Goal: Task Accomplishment & Management: Complete application form

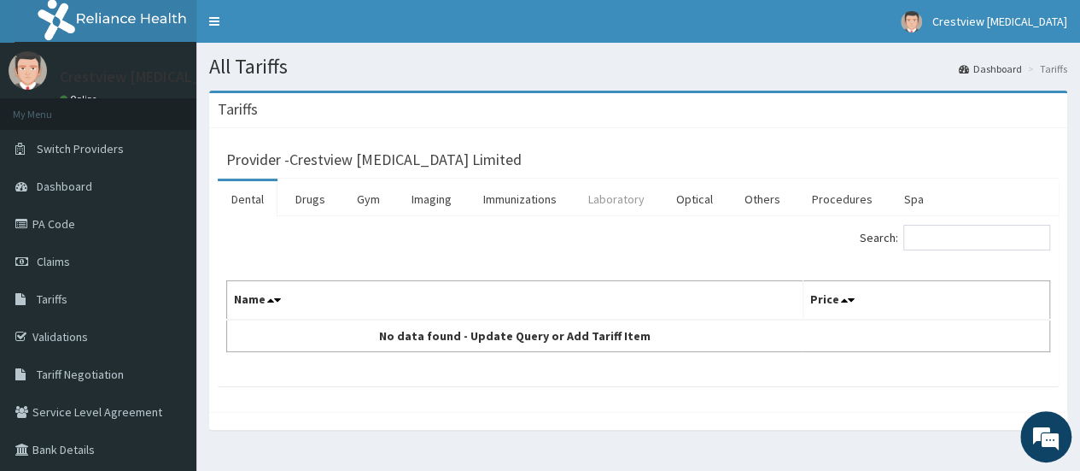
click at [591, 199] on link "Laboratory" at bounding box center [617, 199] width 84 height 36
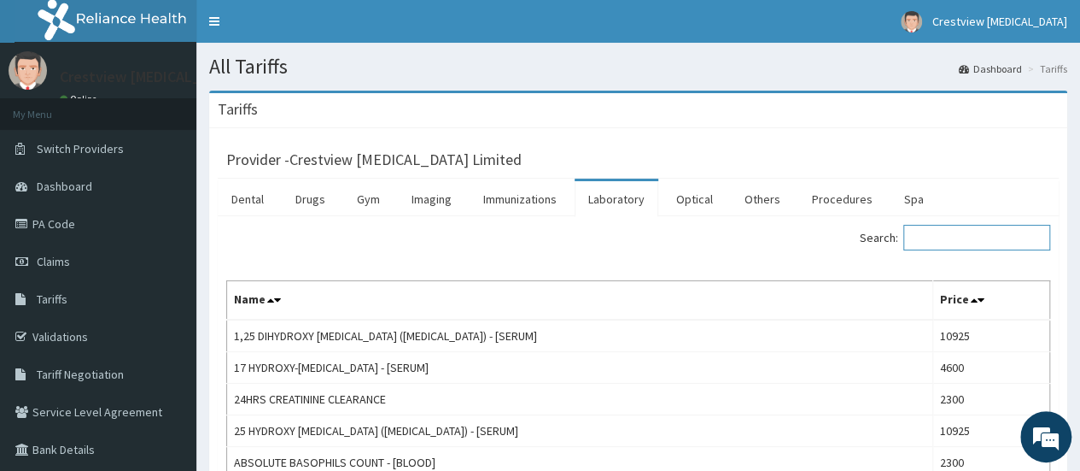
click at [923, 239] on input "Search:" at bounding box center [977, 238] width 147 height 26
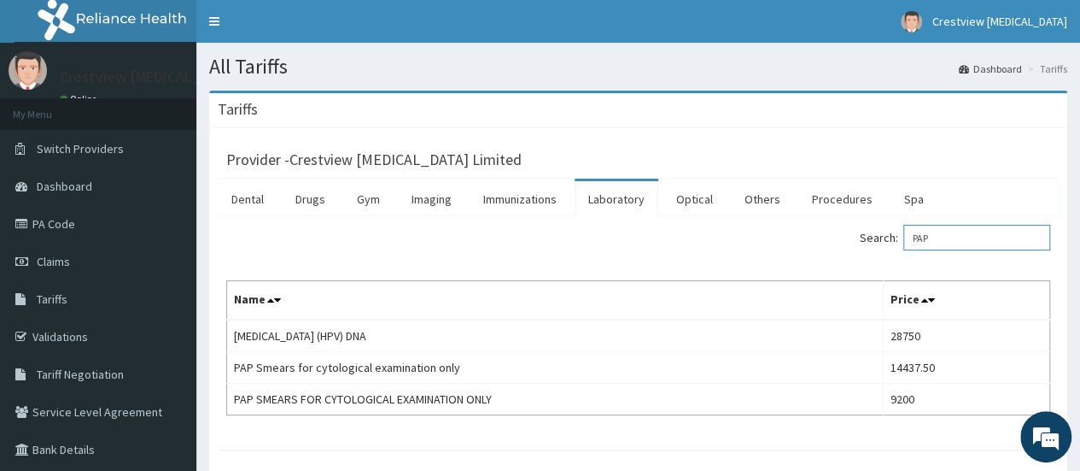
drag, startPoint x: 953, startPoint y: 238, endPoint x: 854, endPoint y: 219, distance: 101.0
click at [857, 221] on div "Search: PAP Name Price HUMAN PAPILLOMAVIRUS (HPV) DNA 28750 PAP Smears for cyto…" at bounding box center [638, 332] width 841 height 233
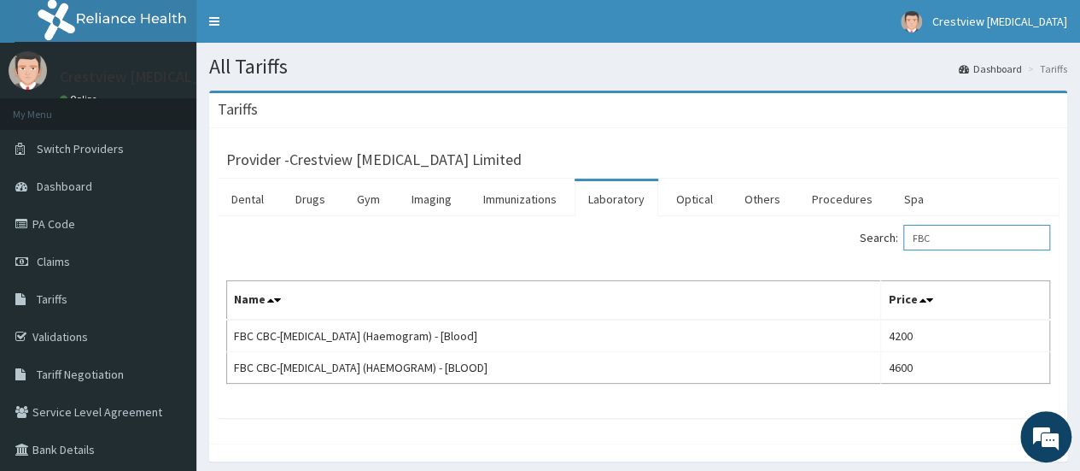
drag, startPoint x: 950, startPoint y: 238, endPoint x: 863, endPoint y: 235, distance: 87.2
click at [863, 235] on div "Search: FBC" at bounding box center [852, 240] width 400 height 30
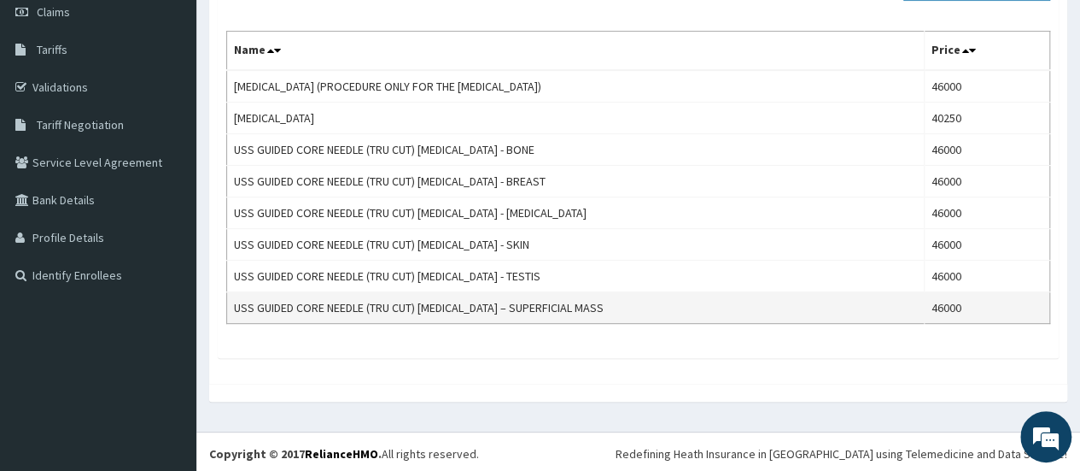
scroll to position [79, 0]
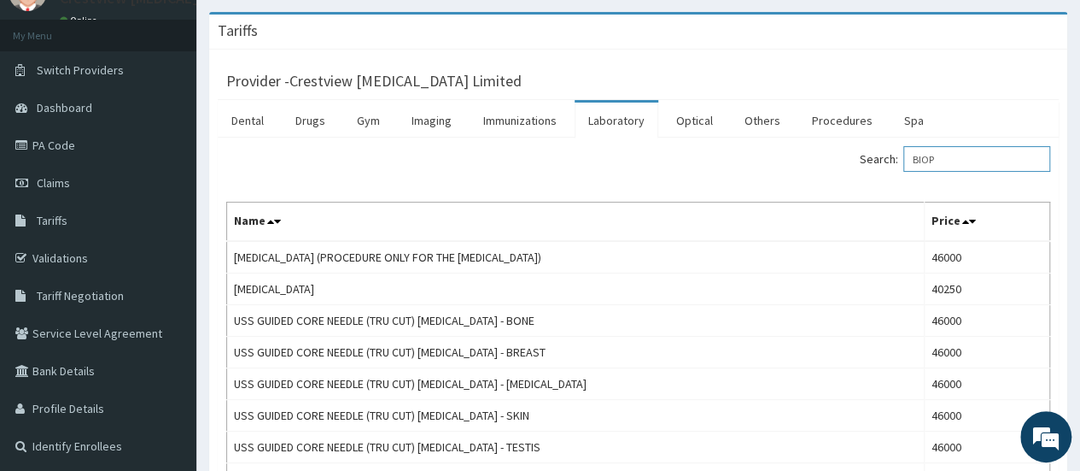
type input "BIOP"
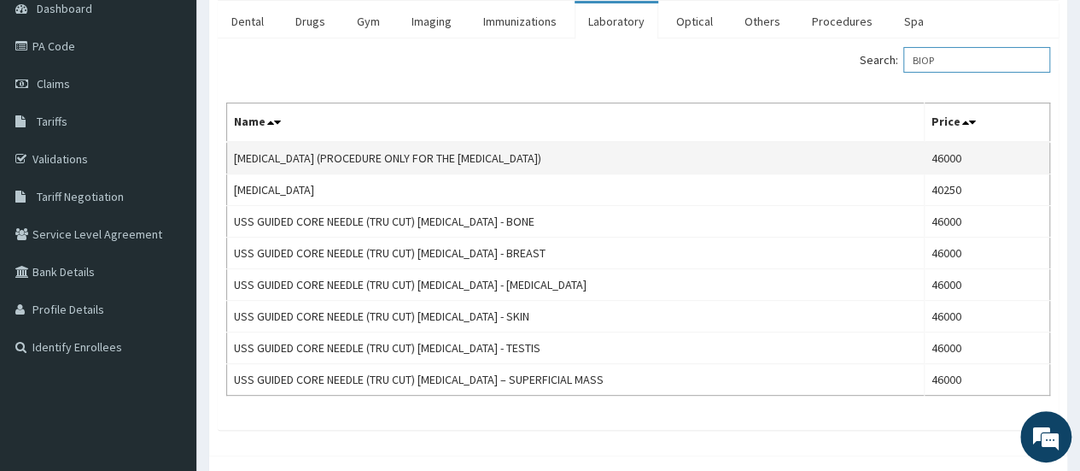
scroll to position [249, 0]
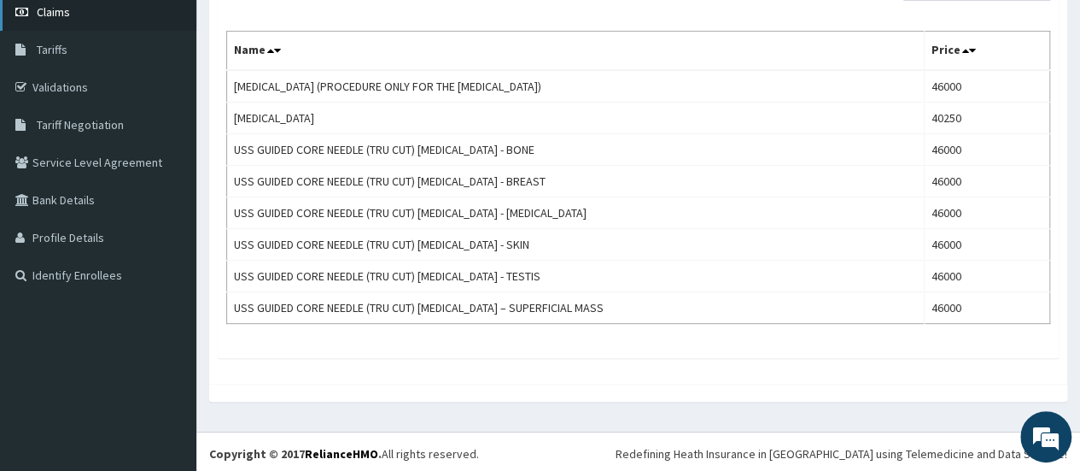
click at [82, 17] on link "Claims" at bounding box center [98, 12] width 196 height 38
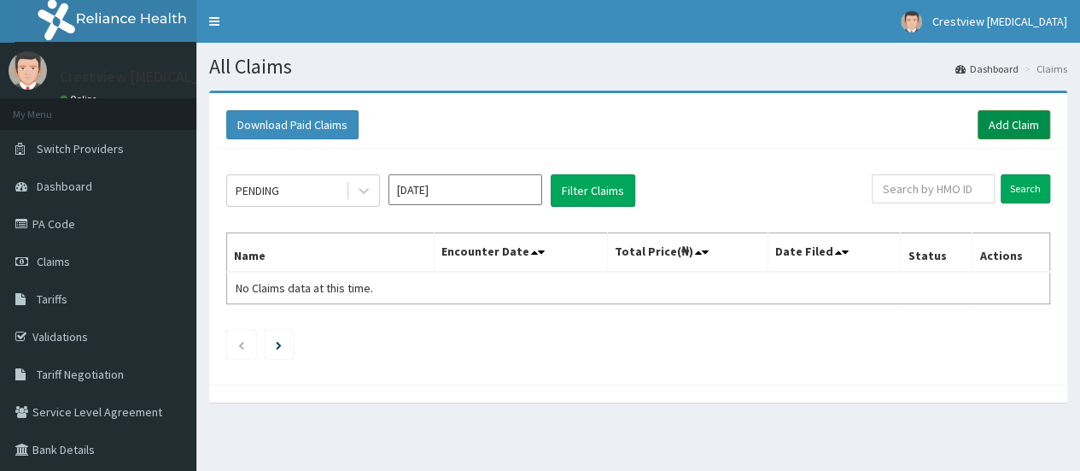
click at [992, 119] on link "Add Claim" at bounding box center [1014, 124] width 73 height 29
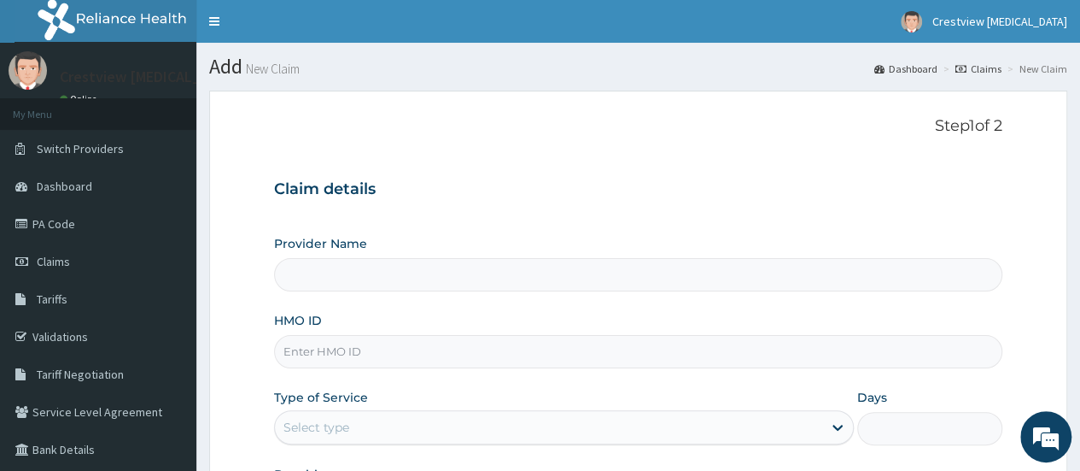
paste input "SBG/10641/B"
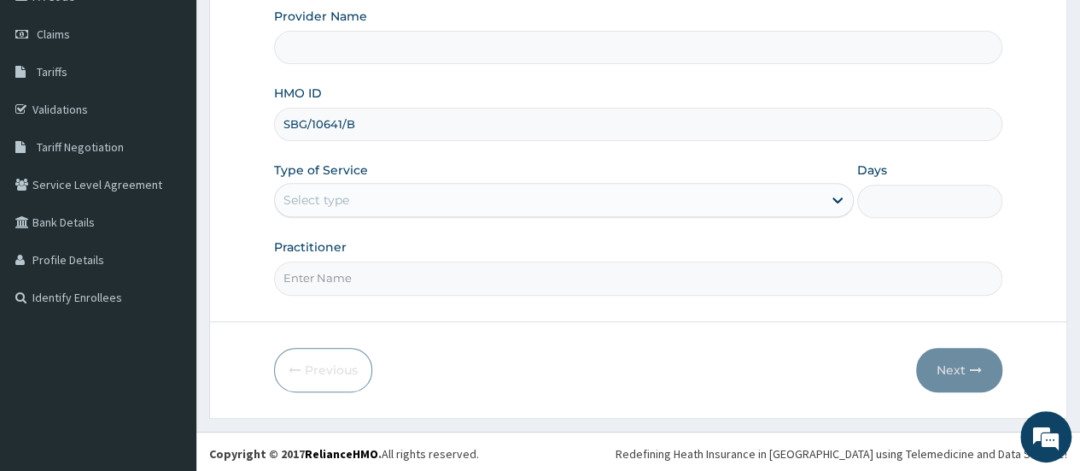
type input "SBG/10641/B"
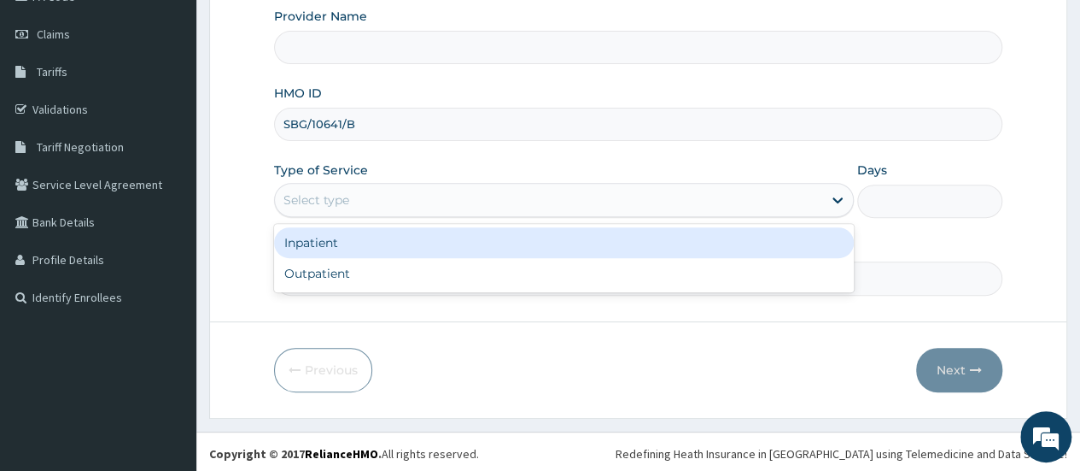
drag, startPoint x: 377, startPoint y: 196, endPoint x: 362, endPoint y: 237, distance: 43.8
click at [377, 199] on div "Select type" at bounding box center [548, 199] width 547 height 27
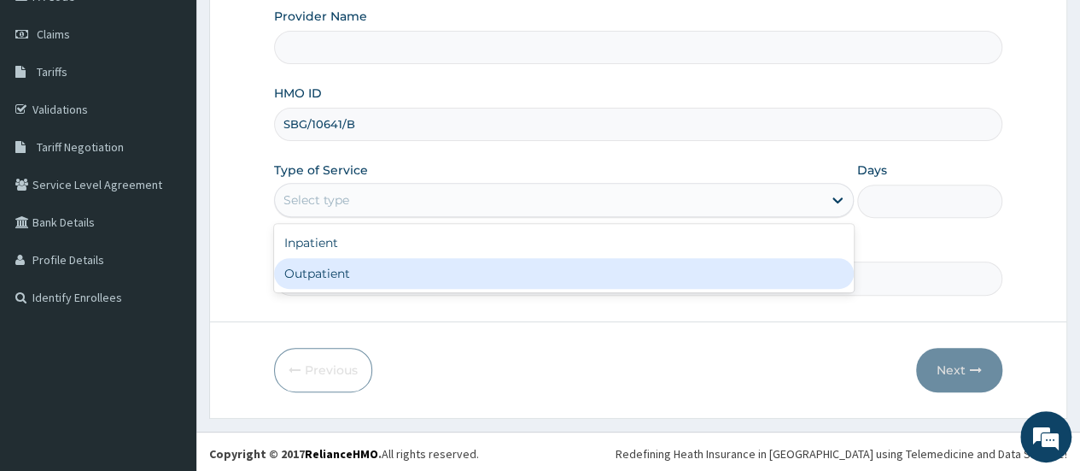
click at [359, 267] on div "Outpatient" at bounding box center [564, 273] width 580 height 31
type input "1"
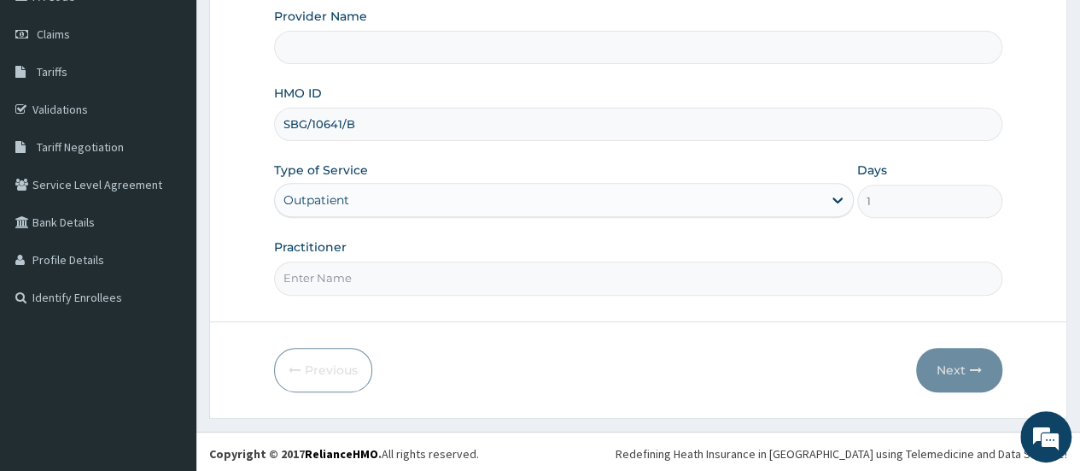
drag, startPoint x: 359, startPoint y: 267, endPoint x: 359, endPoint y: 291, distance: 23.9
click at [359, 267] on input "Practitioner" at bounding box center [638, 277] width 728 height 33
type input "Crestview Radiology Limited"
type input "DR TOYOBO"
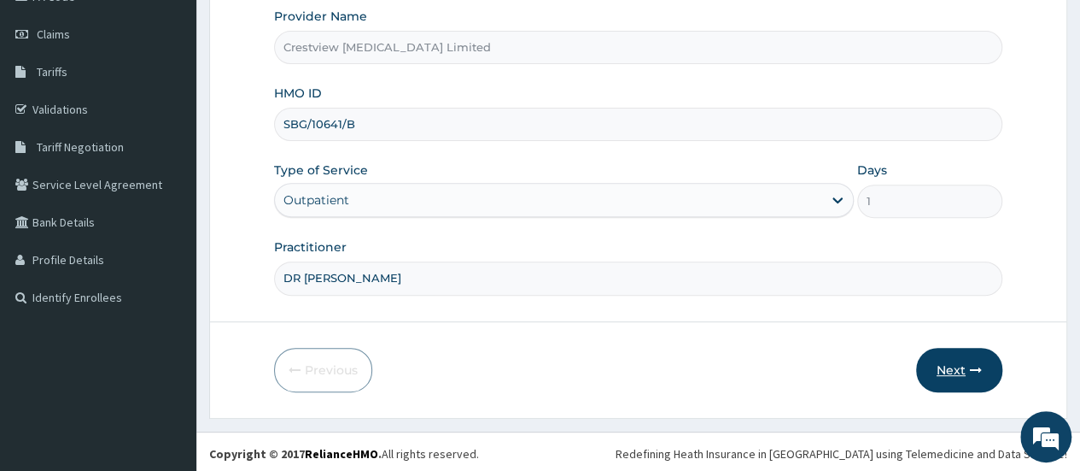
click at [943, 368] on button "Next" at bounding box center [959, 370] width 86 height 44
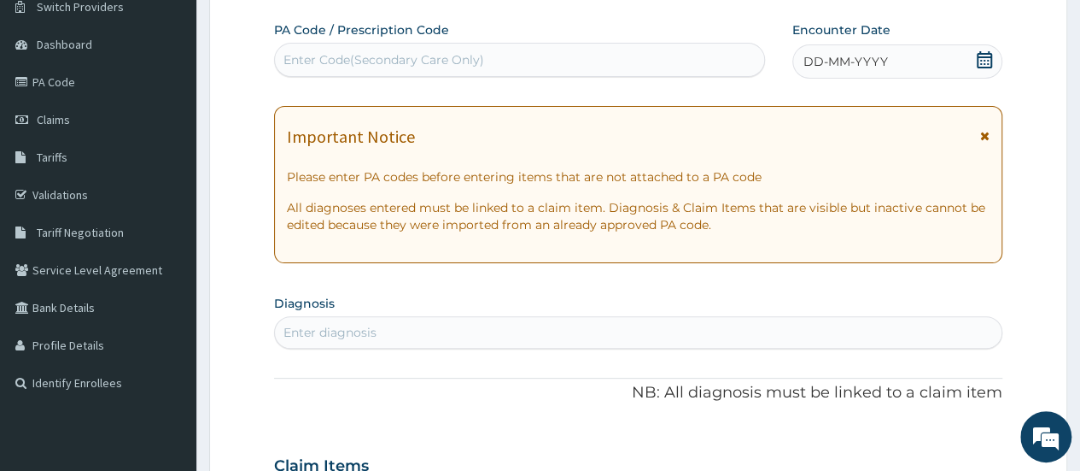
scroll to position [0, 0]
click at [480, 71] on div "Enter Code(Secondary Care Only)" at bounding box center [519, 59] width 488 height 27
paste input "PA/91BD52"
type input "PA/91BD52"
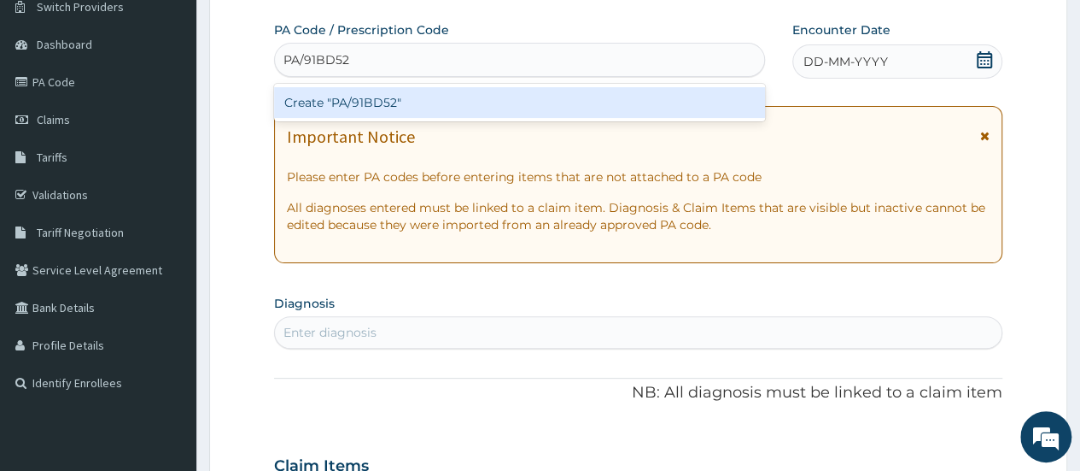
click at [453, 98] on div "Create "PA/91BD52"" at bounding box center [519, 102] width 490 height 31
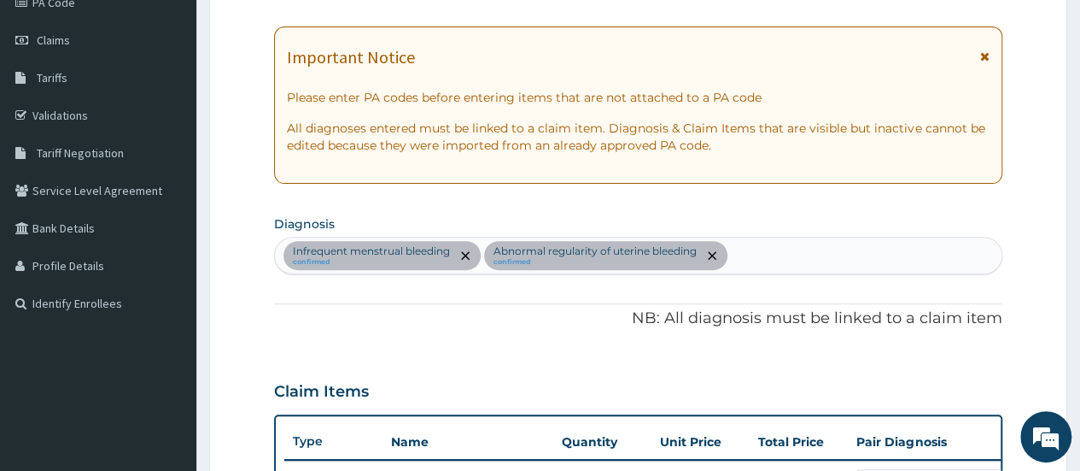
scroll to position [137, 0]
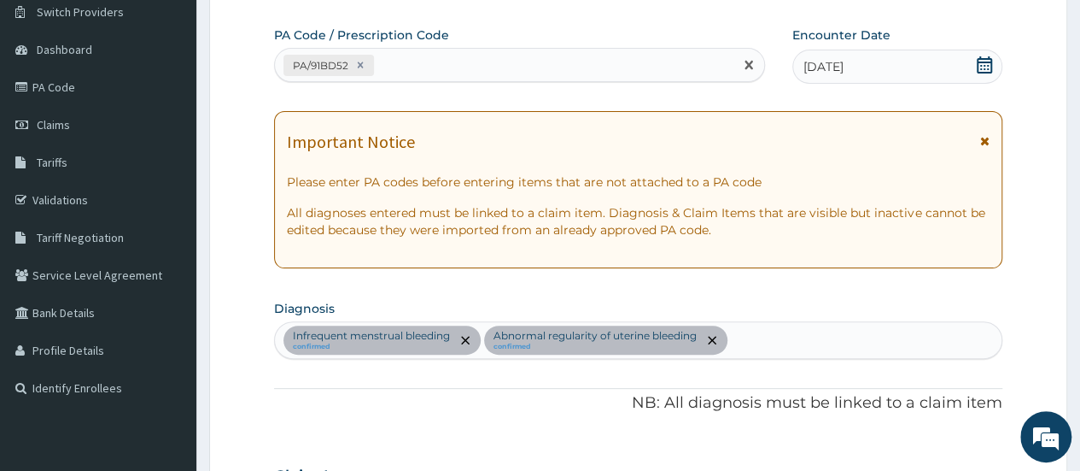
click at [514, 66] on div "PA/91BD52" at bounding box center [504, 65] width 458 height 28
paste input "PA/46A1CC"
type input "PA/46A1CC"
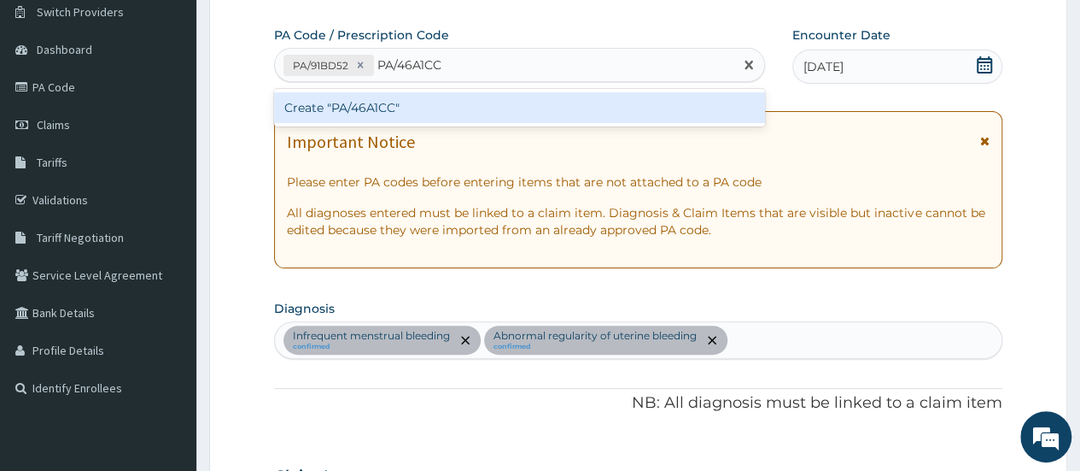
click at [497, 99] on div "Create "PA/46A1CC"" at bounding box center [519, 107] width 490 height 31
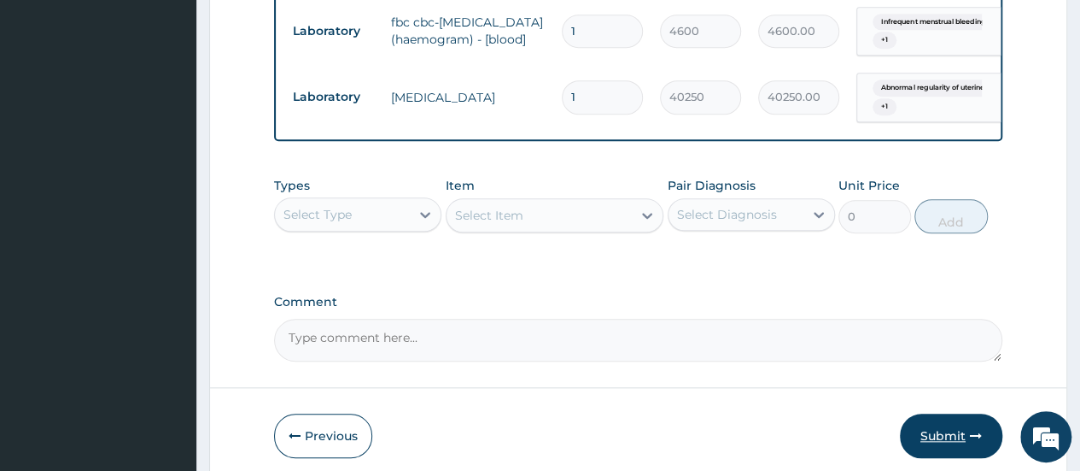
scroll to position [765, 0]
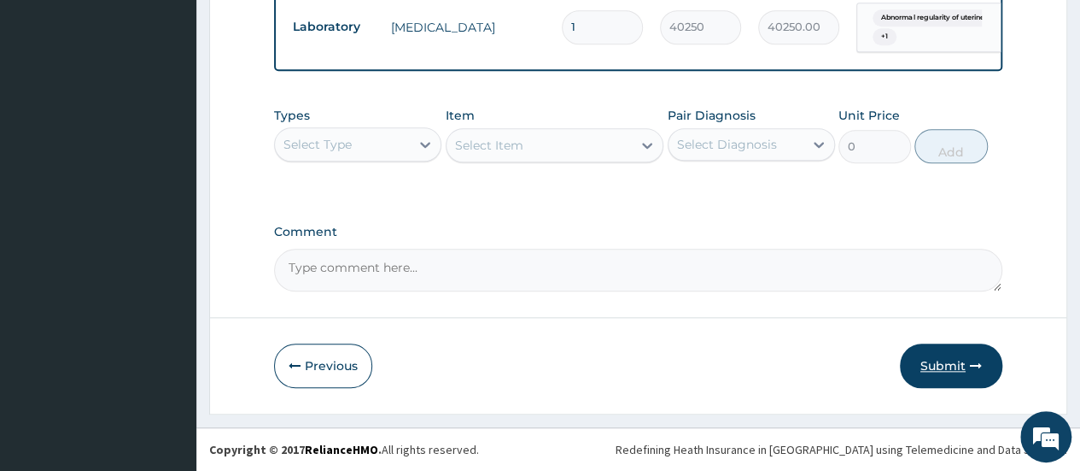
click at [936, 365] on button "Submit" at bounding box center [951, 365] width 102 height 44
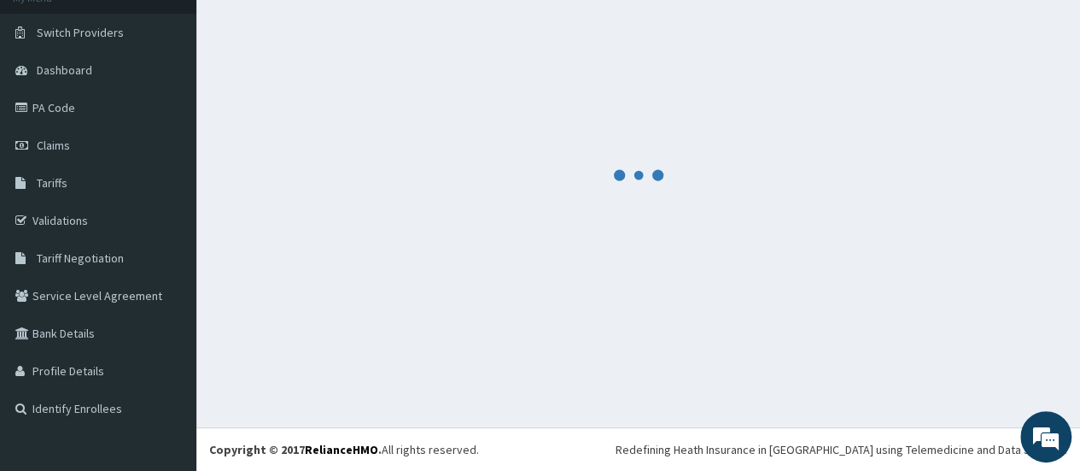
scroll to position [115, 0]
